Goal: Task Accomplishment & Management: Complete application form

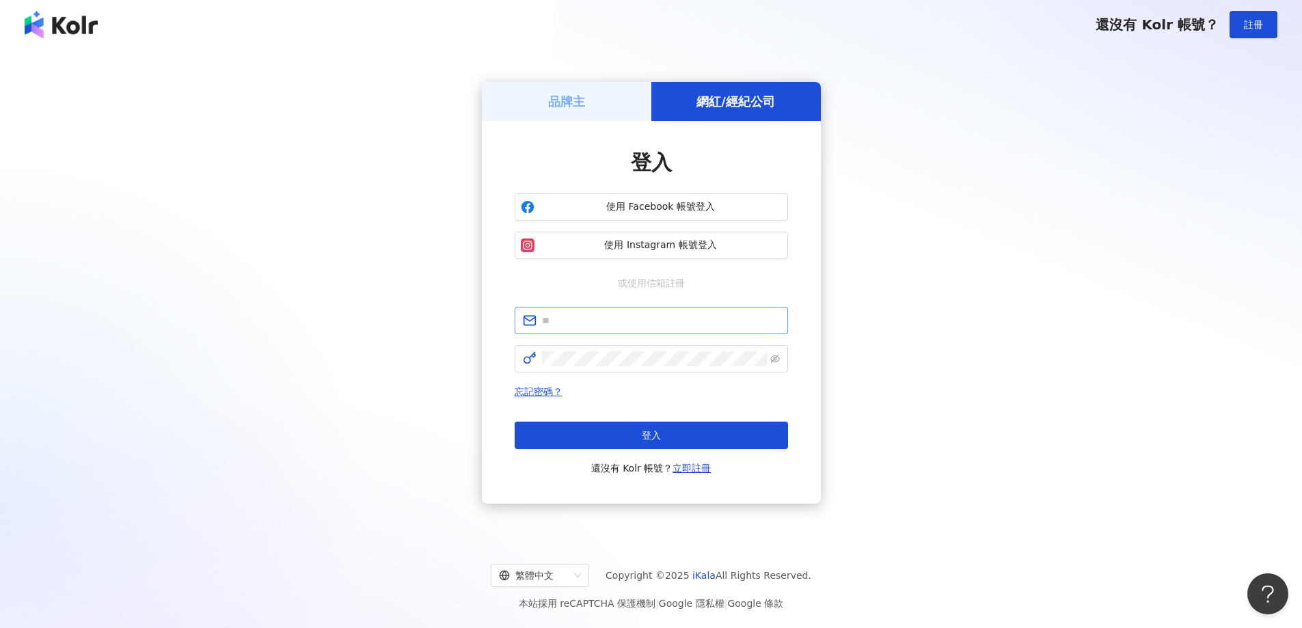
click at [581, 333] on span at bounding box center [650, 320] width 273 height 27
click at [592, 317] on input "text" at bounding box center [661, 320] width 238 height 15
type input "**********"
click button "登入" at bounding box center [650, 435] width 273 height 27
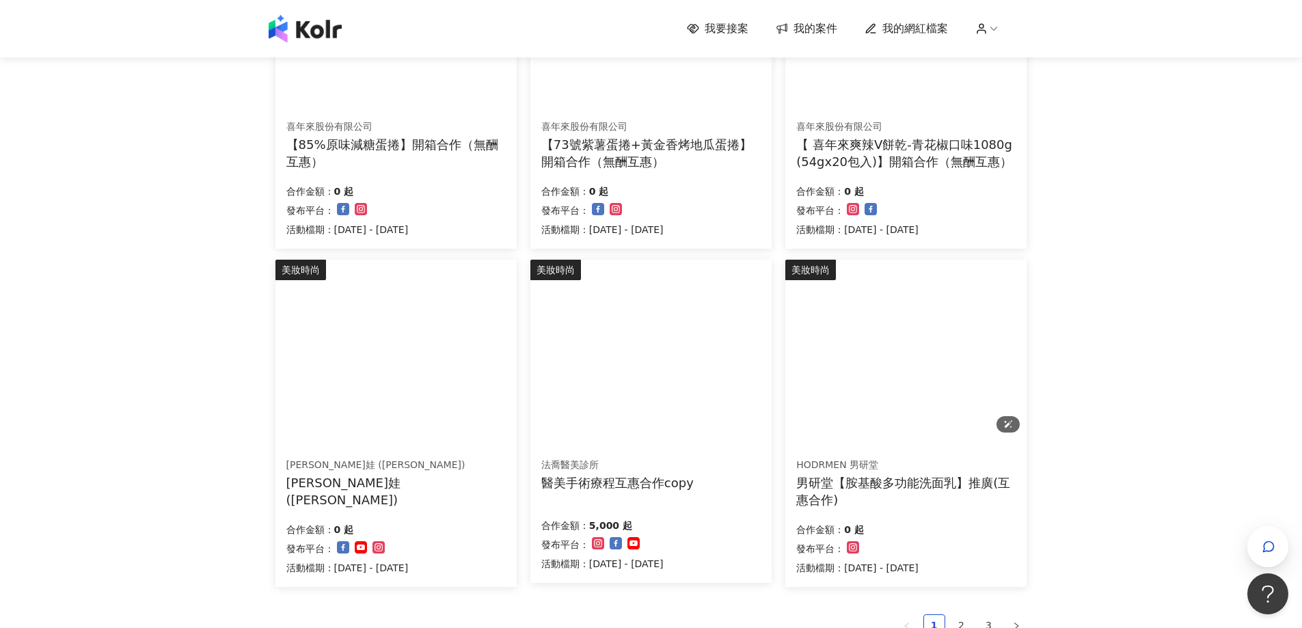
scroll to position [683, 0]
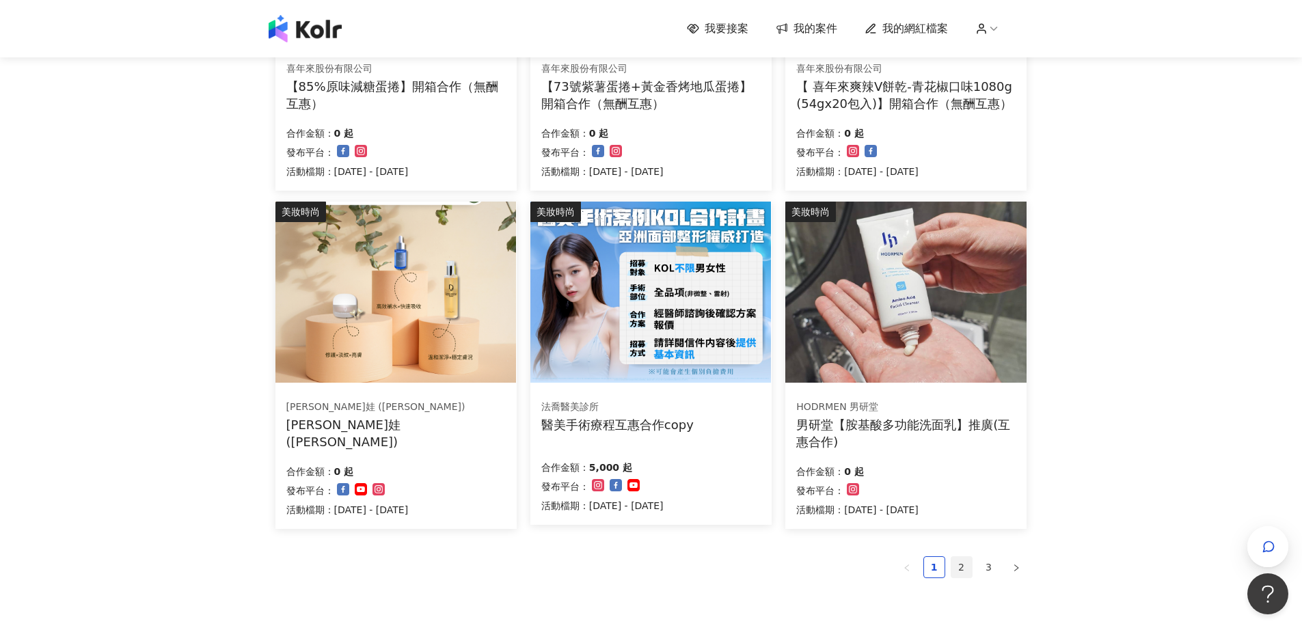
click at [959, 566] on link "2" at bounding box center [961, 567] width 20 height 20
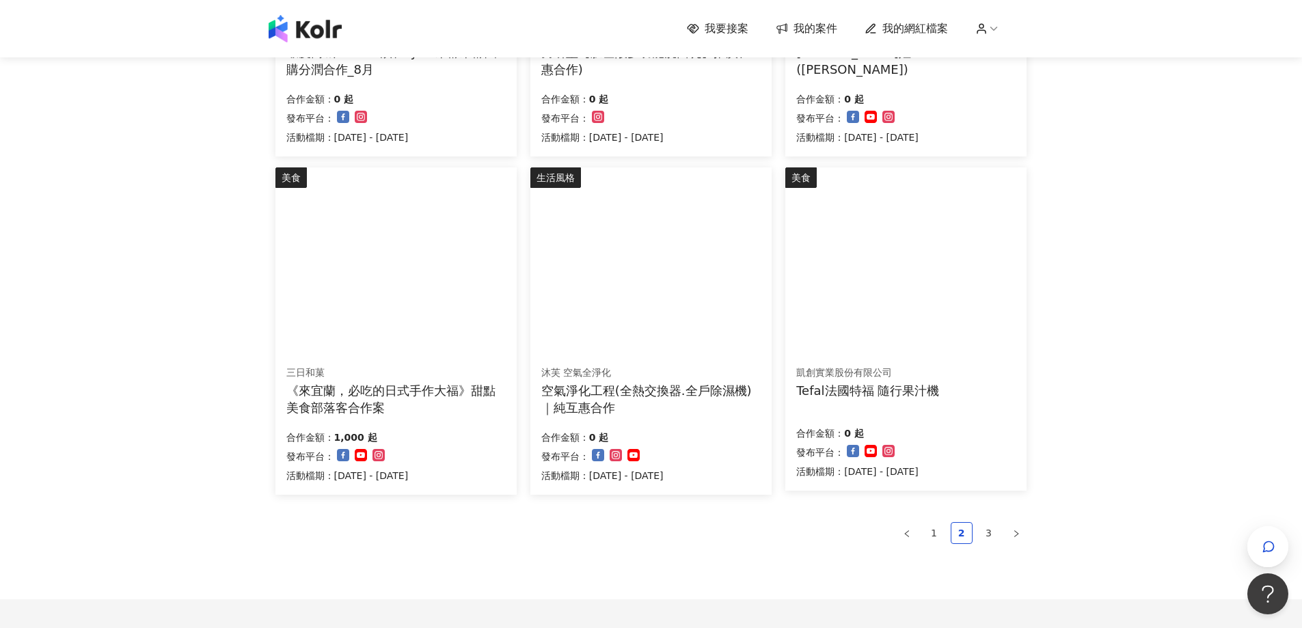
scroll to position [820, 0]
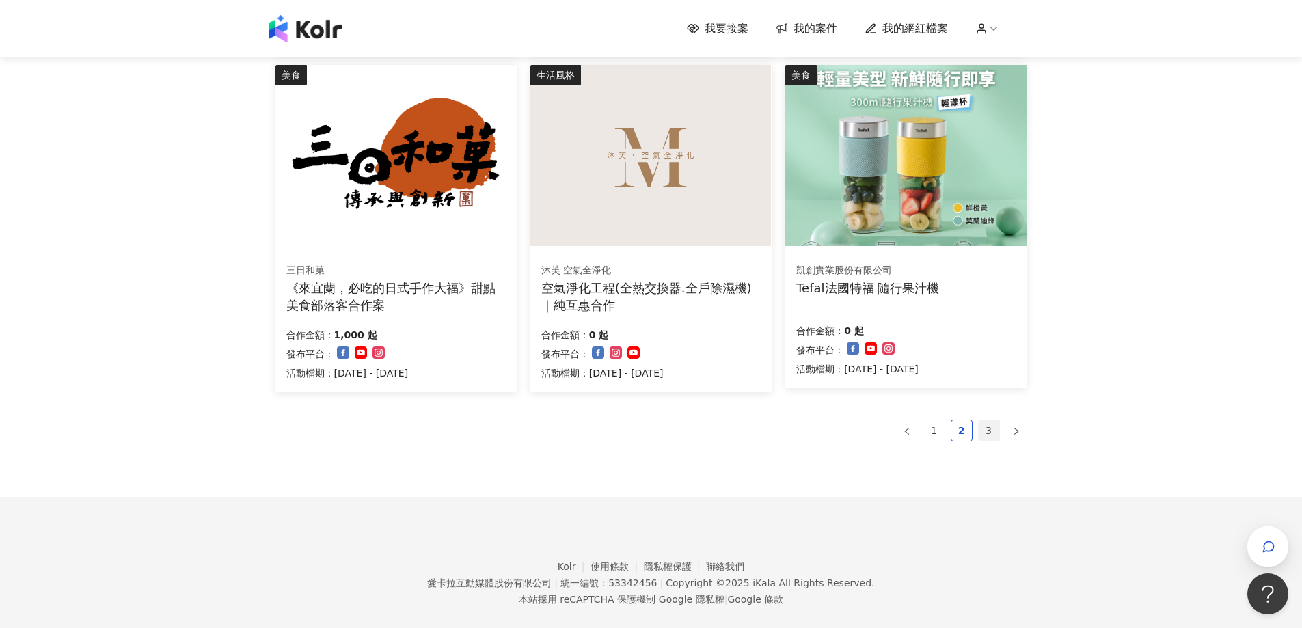
click at [987, 424] on link "3" at bounding box center [988, 430] width 20 height 20
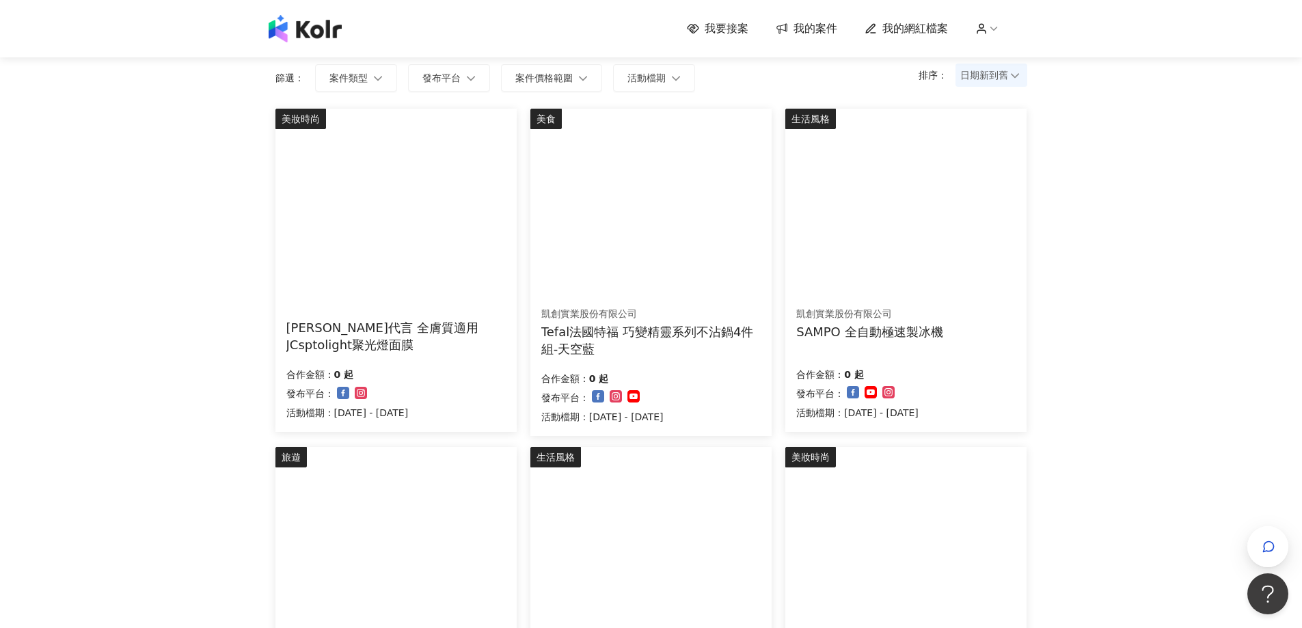
scroll to position [0, 0]
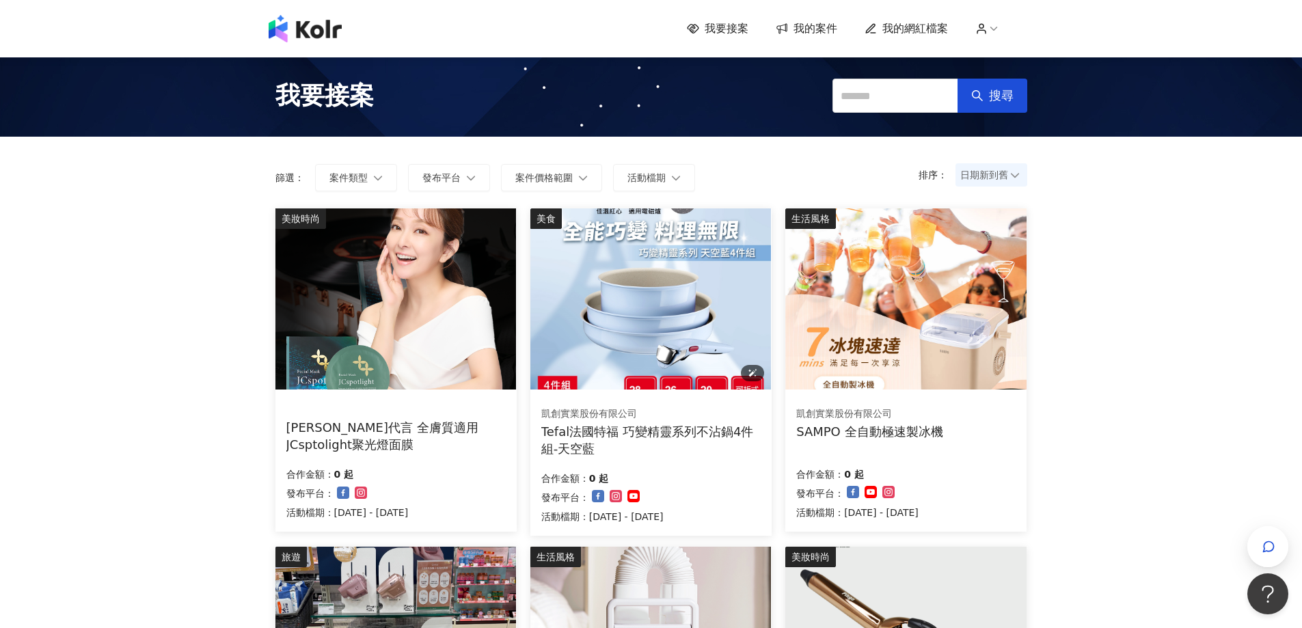
click at [645, 349] on img at bounding box center [650, 298] width 241 height 181
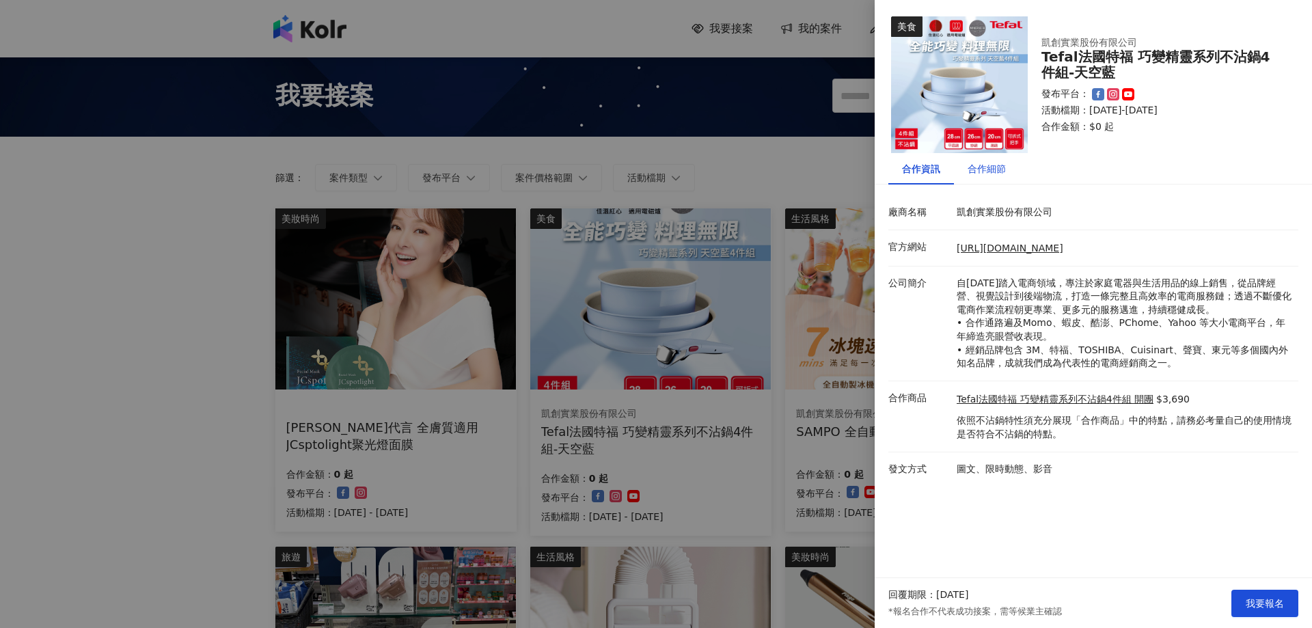
click at [999, 171] on div "合作細節" at bounding box center [986, 168] width 38 height 15
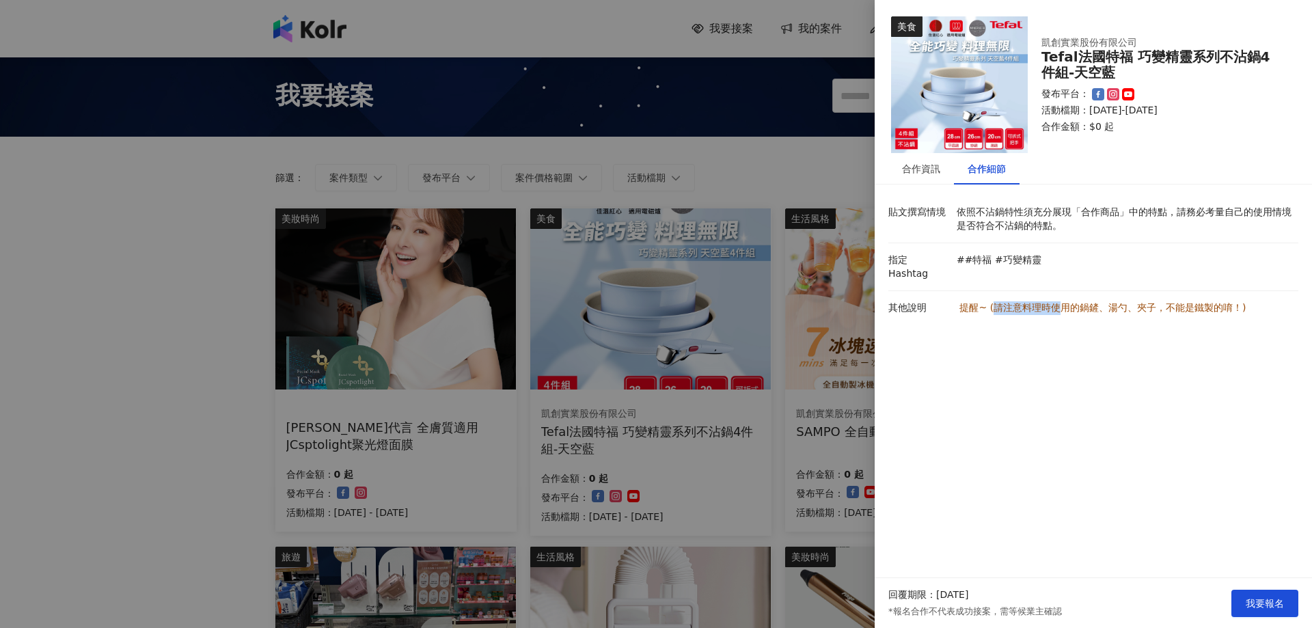
drag, startPoint x: 988, startPoint y: 298, endPoint x: 1060, endPoint y: 299, distance: 71.7
click at [1060, 301] on p "提醒 ~ (請 注意料理時使用的鍋鏟、湯勺、夾子，不能是鐵製的唷！)" at bounding box center [1124, 308] width 335 height 14
click at [957, 65] on img at bounding box center [959, 84] width 137 height 137
click at [1257, 601] on span "我要報名" at bounding box center [1265, 603] width 38 height 11
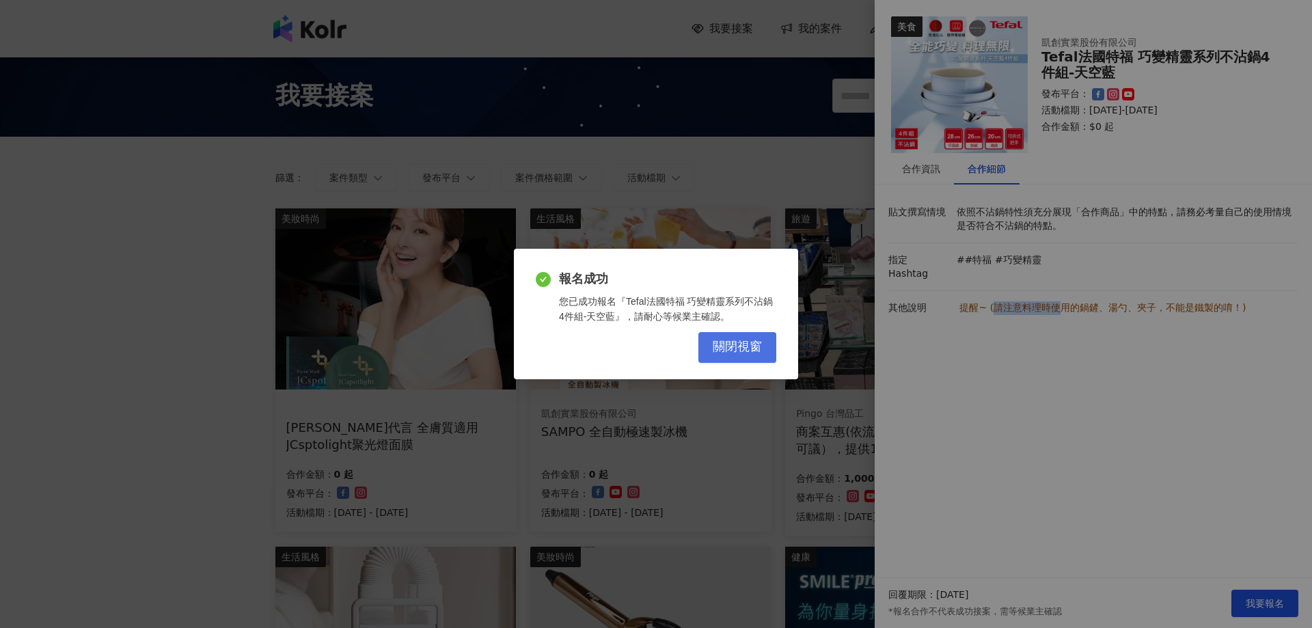
click at [743, 357] on button "關閉視窗" at bounding box center [737, 347] width 78 height 31
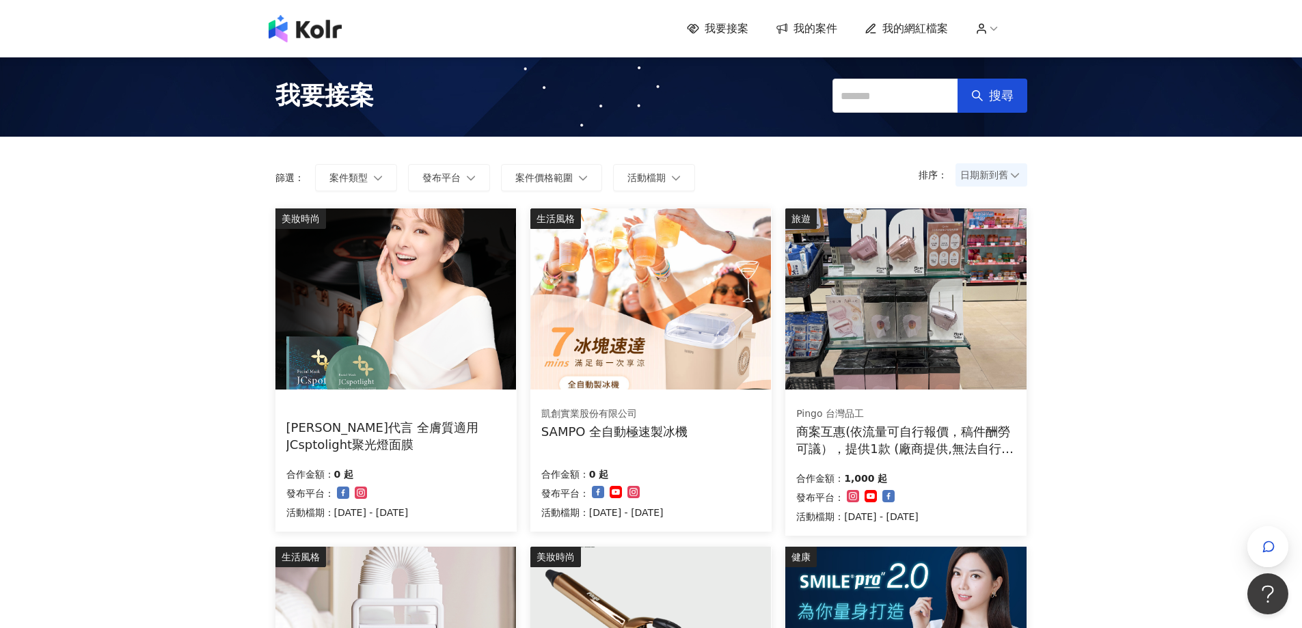
click at [821, 36] on span "我的案件" at bounding box center [815, 28] width 44 height 15
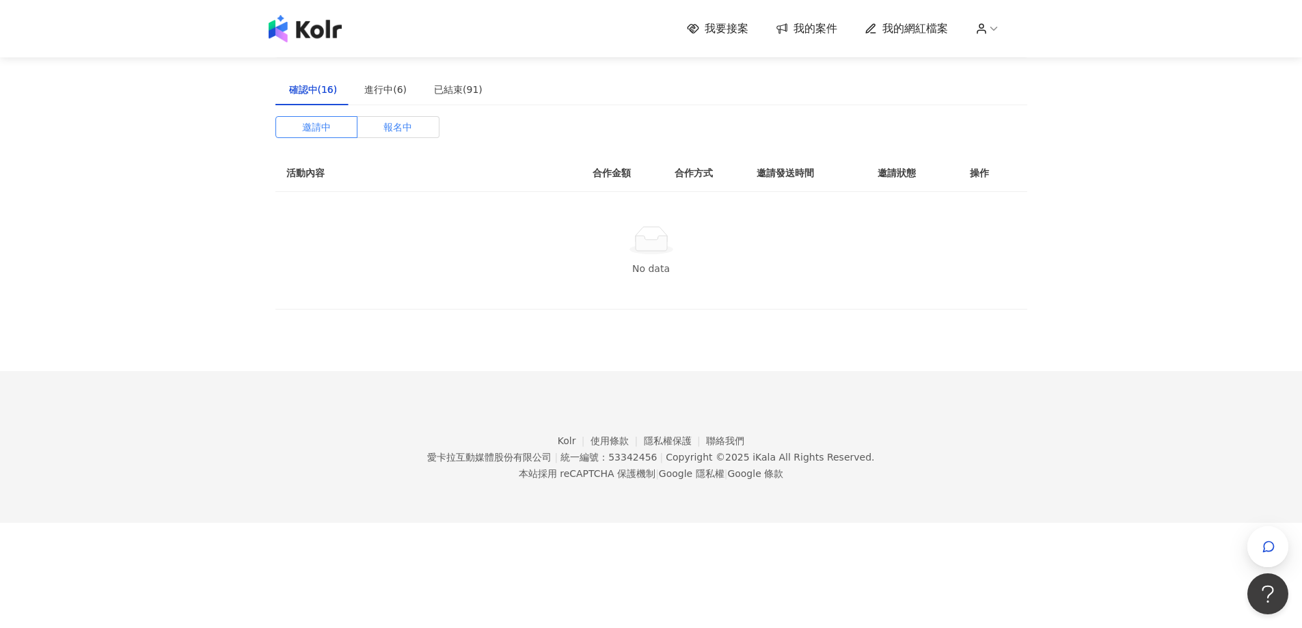
click at [398, 117] on span "報名中" at bounding box center [397, 127] width 29 height 20
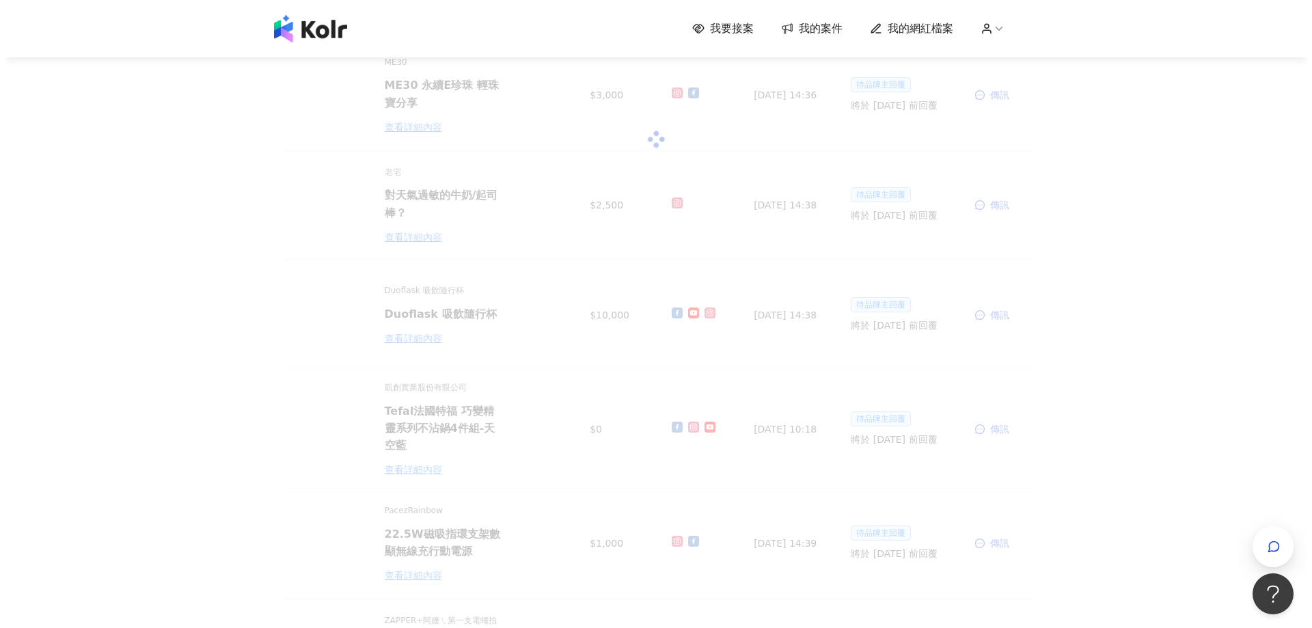
scroll to position [205, 0]
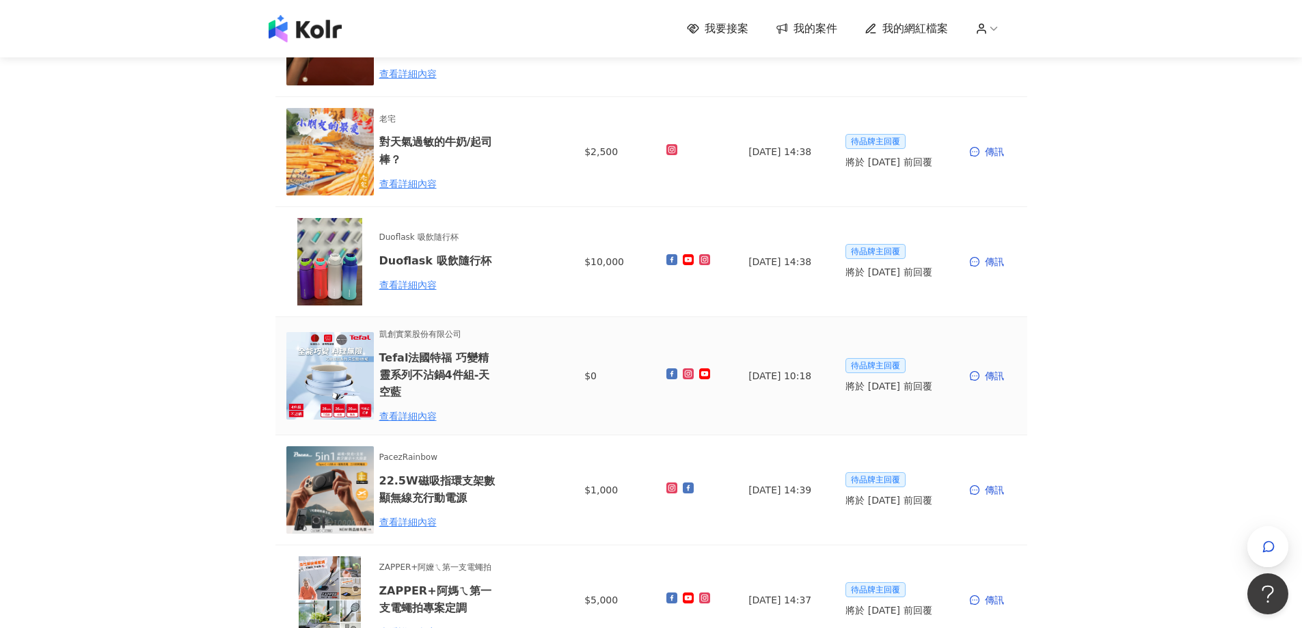
click at [980, 379] on span at bounding box center [976, 376] width 12 height 10
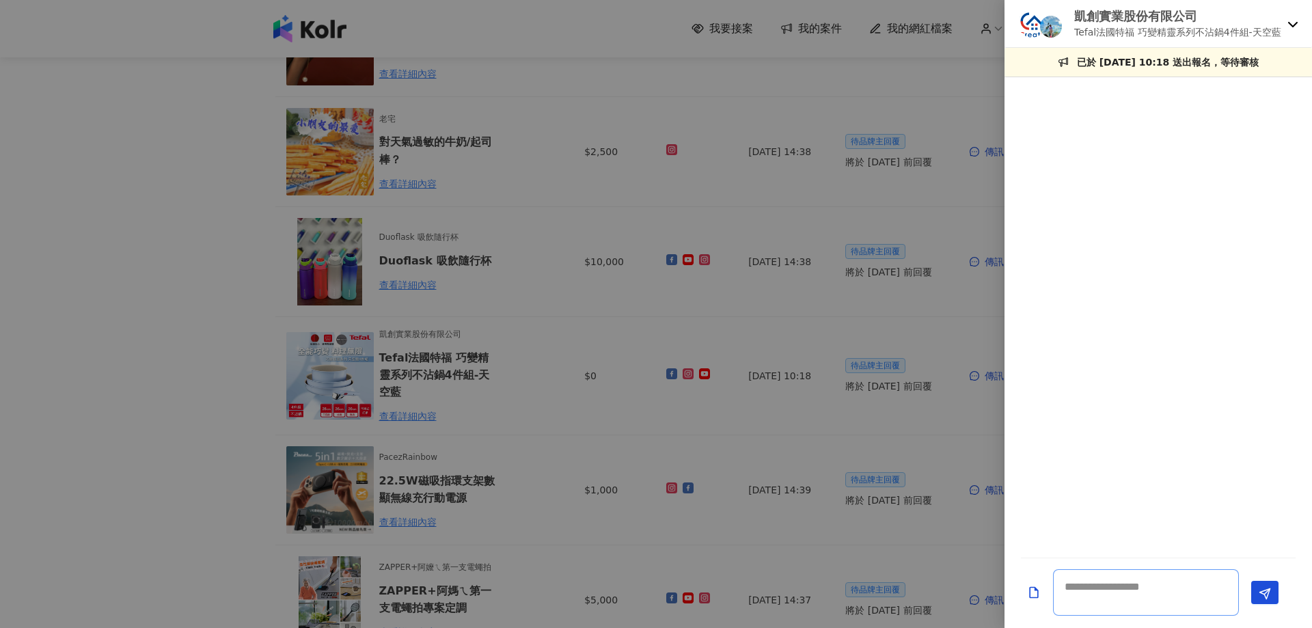
click at [1088, 597] on textarea at bounding box center [1146, 592] width 186 height 46
paste textarea "**********"
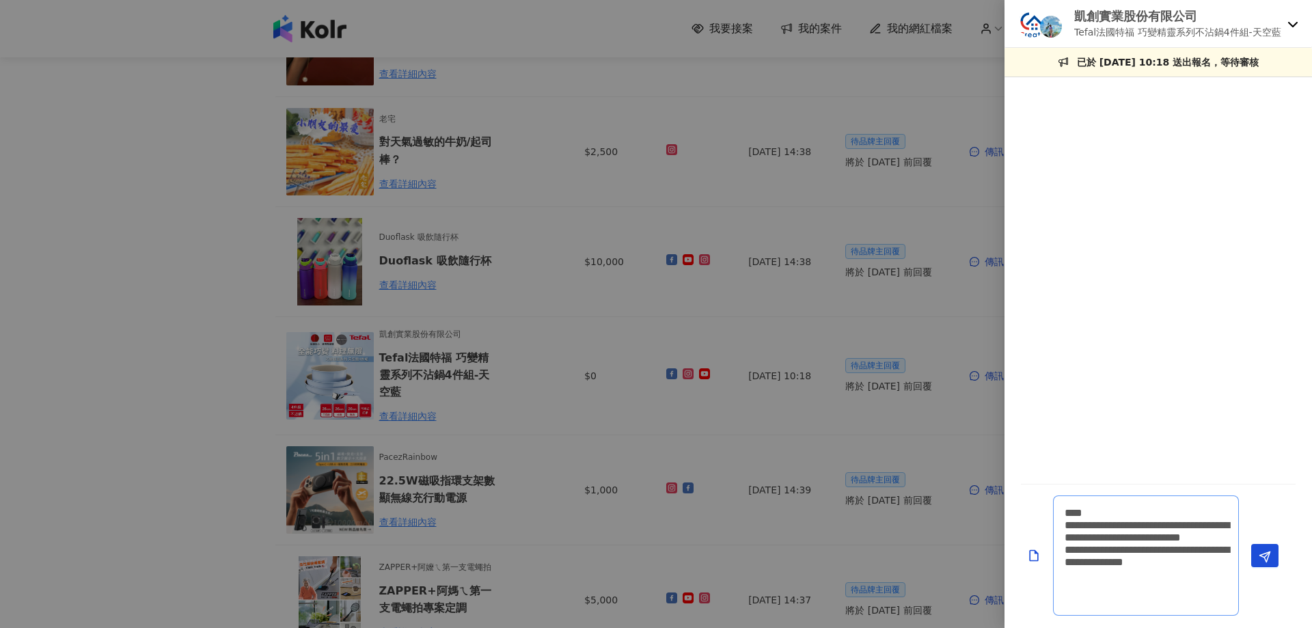
click at [1159, 538] on textarea "**********" at bounding box center [1146, 555] width 186 height 120
type textarea "**********"
click at [1274, 553] on button "Send" at bounding box center [1264, 555] width 27 height 23
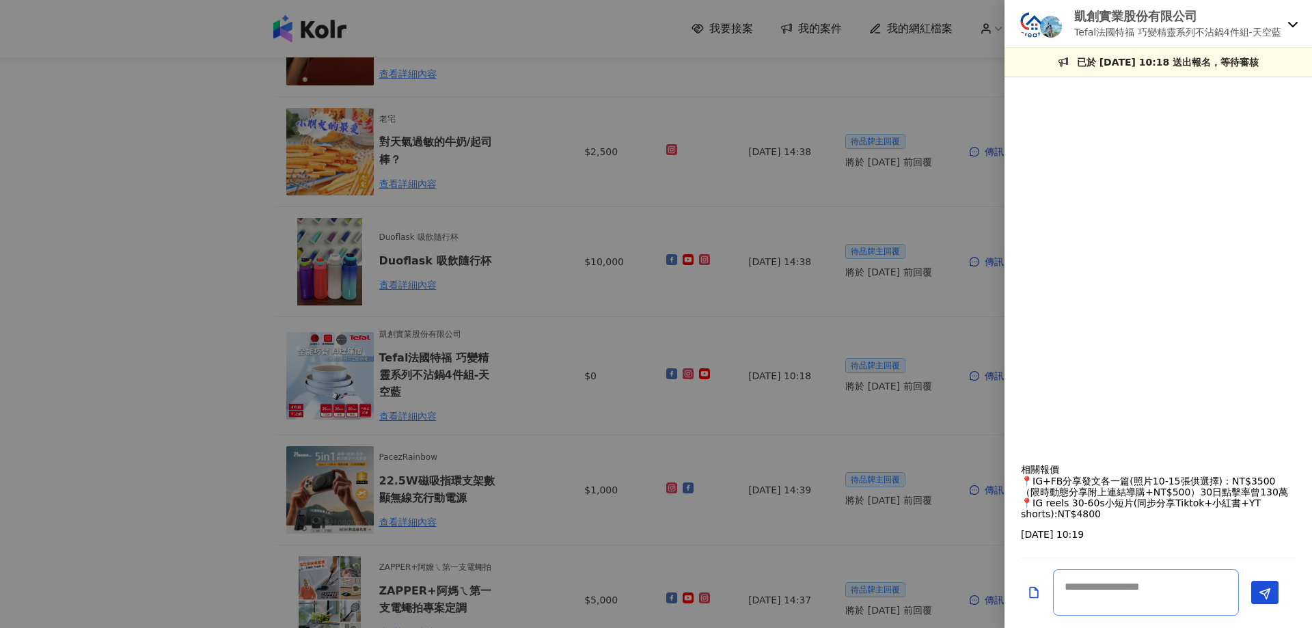
click at [1118, 597] on textarea at bounding box center [1146, 592] width 186 height 46
paste textarea "**********"
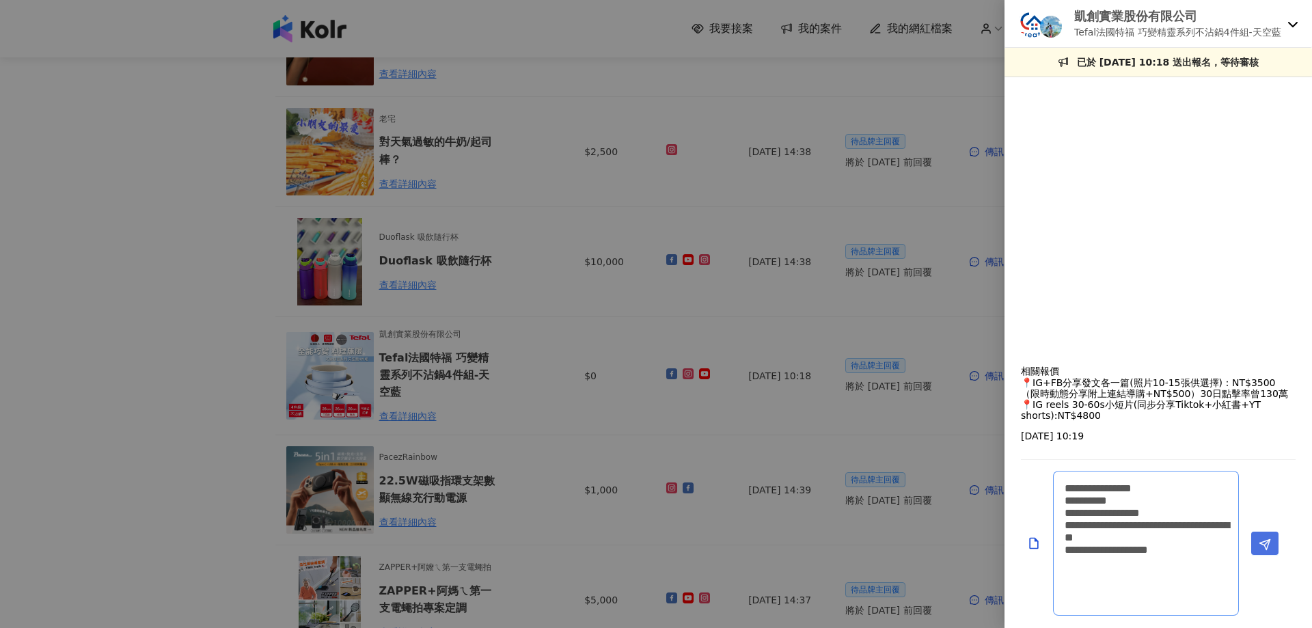
type textarea "**********"
click at [1271, 539] on button "Send" at bounding box center [1264, 543] width 27 height 23
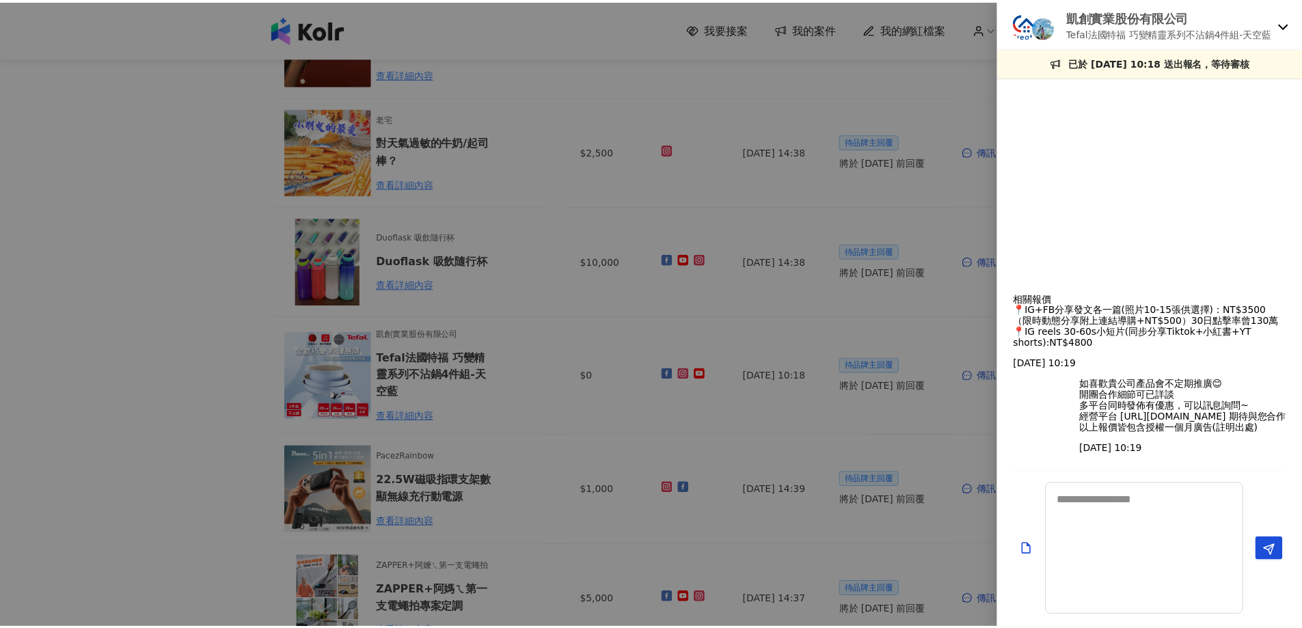
scroll to position [0, 0]
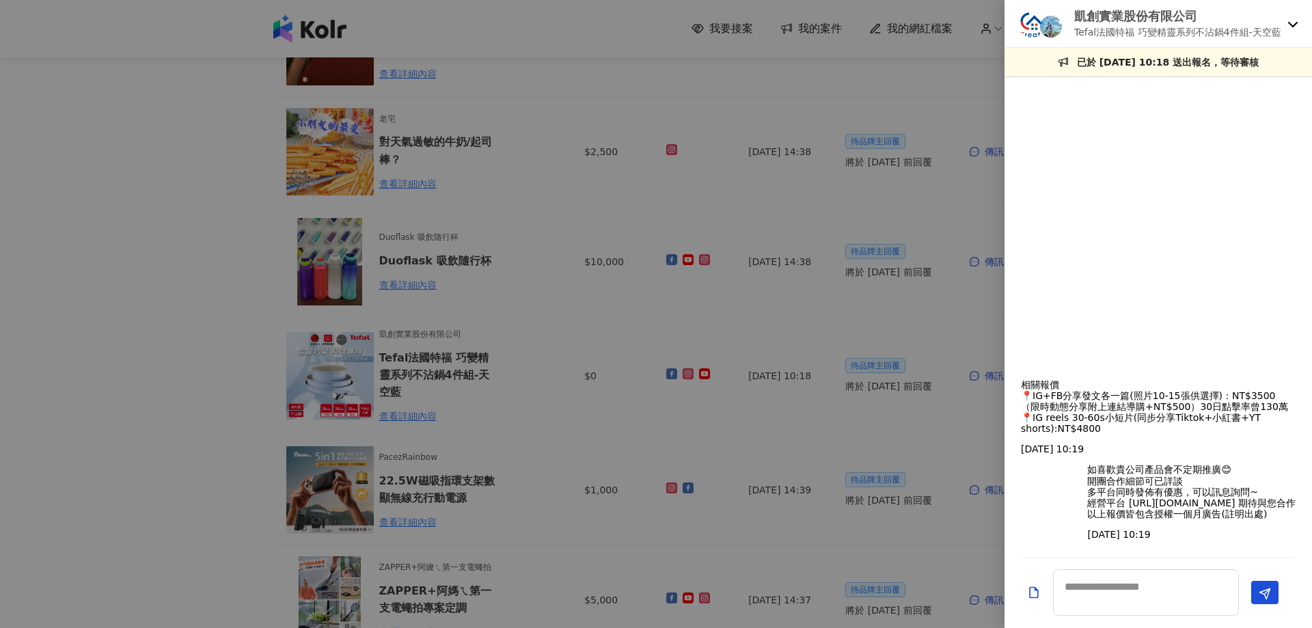
click at [1211, 184] on div at bounding box center [1157, 232] width 307 height 294
click at [209, 474] on div at bounding box center [656, 314] width 1312 height 628
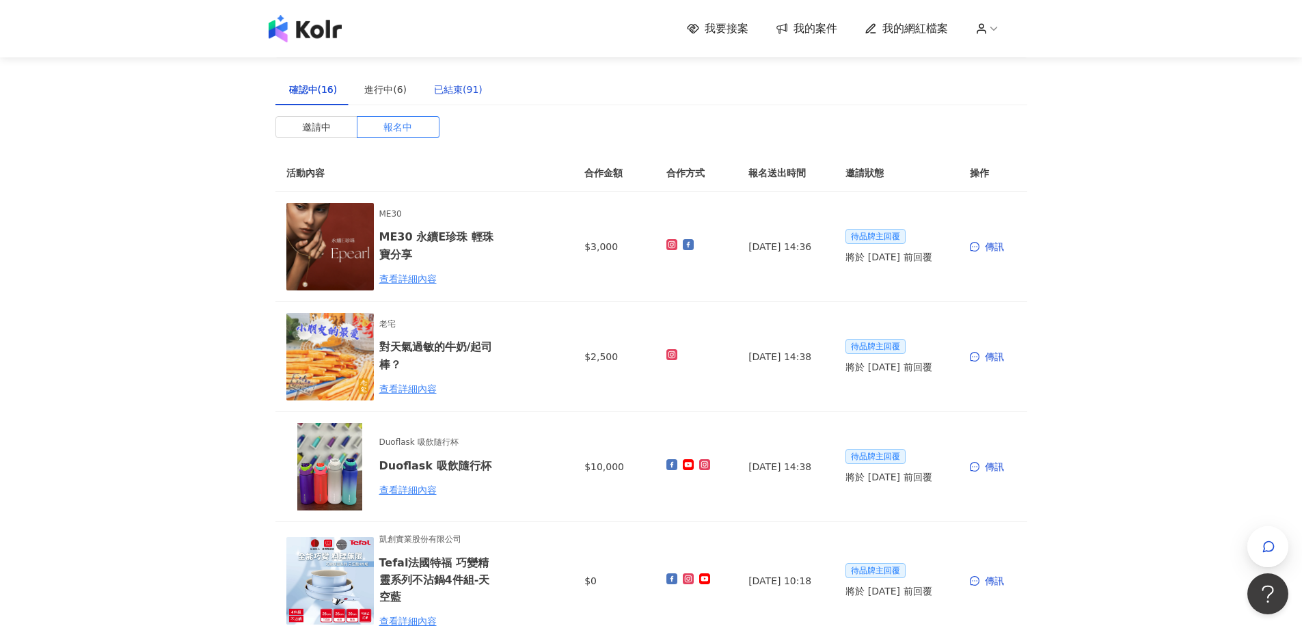
click at [436, 86] on div "已結束(91)" at bounding box center [458, 89] width 49 height 15
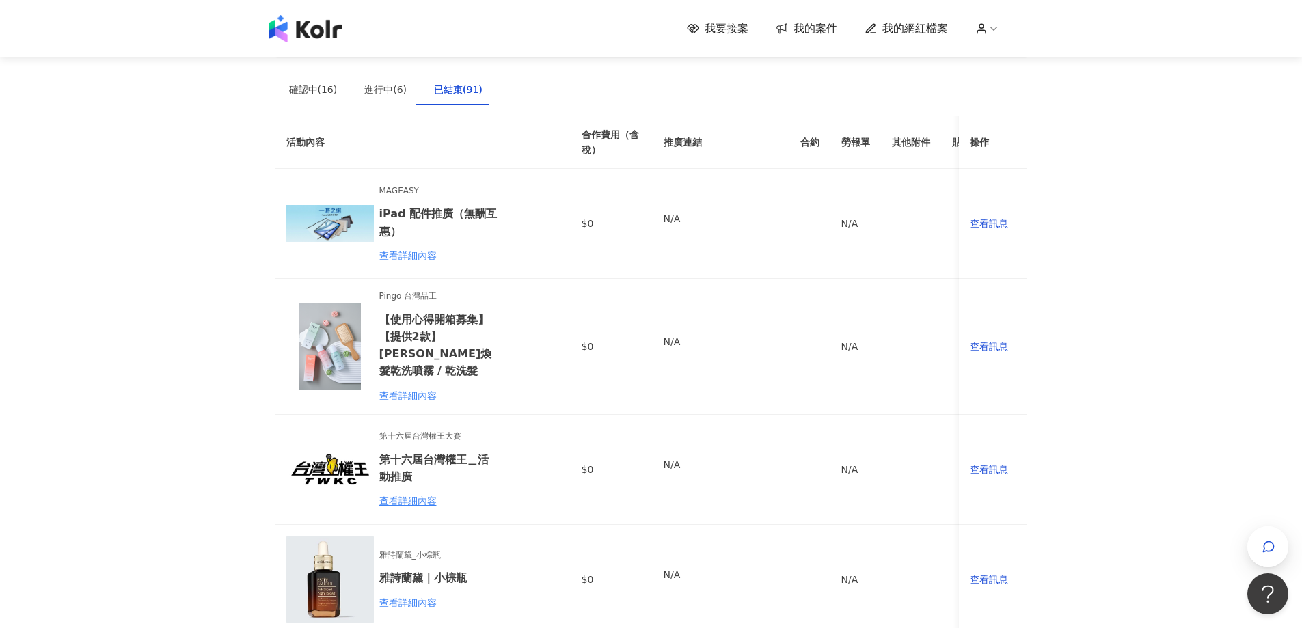
click at [322, 45] on div "我要接案 我的案件 我的網紅檔案" at bounding box center [651, 28] width 1302 height 57
click at [325, 36] on img at bounding box center [305, 28] width 73 height 27
